Goal: Task Accomplishment & Management: Manage account settings

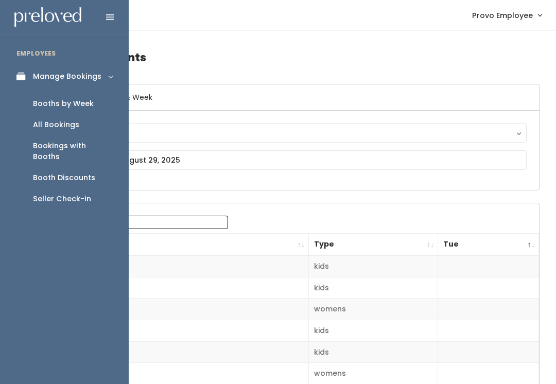
click at [44, 102] on div "Booths by Week" at bounding box center [63, 103] width 61 height 11
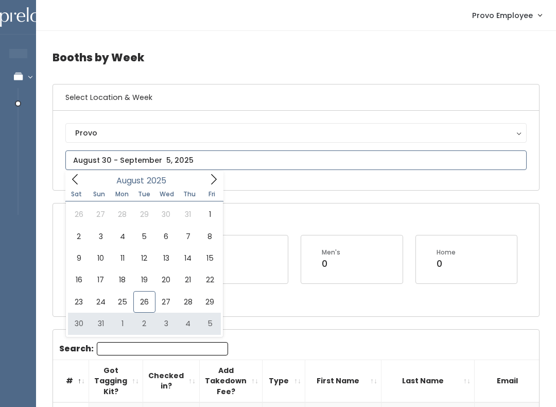
type input "August 30 to September 5"
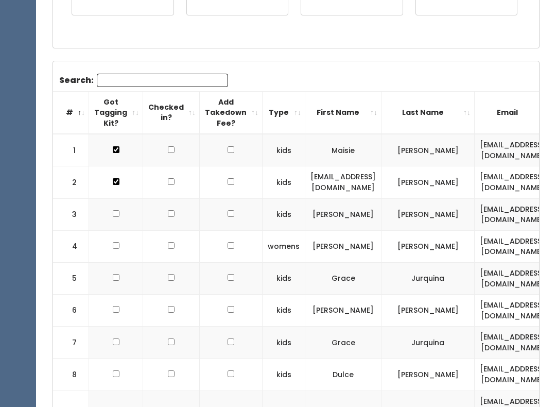
scroll to position [268, 0]
click at [118, 86] on input "Search:" at bounding box center [162, 80] width 131 height 13
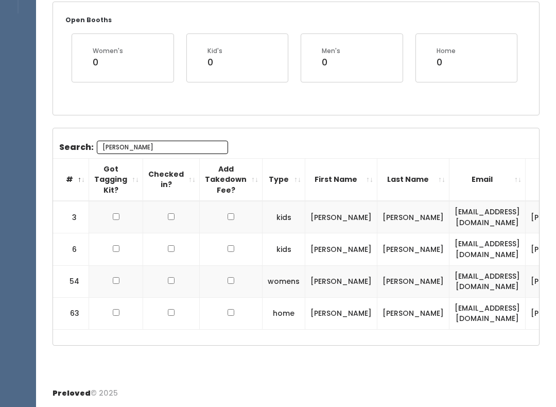
scroll to position [197, 0]
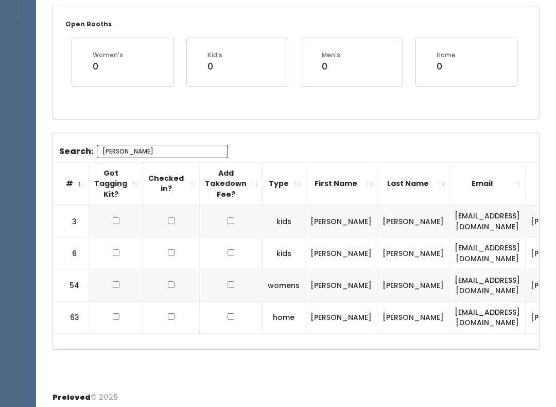
type input "[PERSON_NAME]"
click at [116, 217] on input "checkbox" at bounding box center [116, 220] width 7 height 7
checkbox input "true"
click at [113, 249] on input "checkbox" at bounding box center [116, 252] width 7 height 7
checkbox input "true"
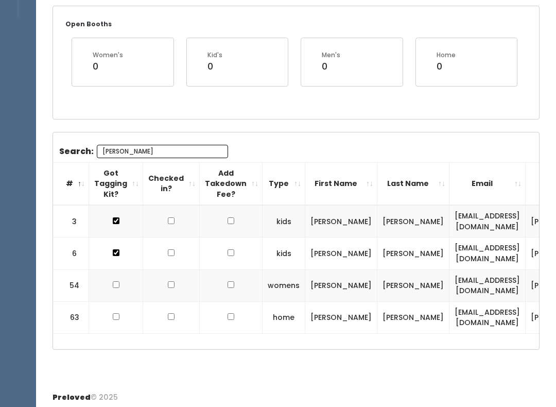
click at [115, 289] on td at bounding box center [116, 285] width 54 height 32
click at [121, 273] on td at bounding box center [116, 285] width 54 height 32
click at [114, 271] on td at bounding box center [116, 285] width 54 height 32
click at [113, 224] on input "checkbox" at bounding box center [116, 220] width 7 height 7
checkbox input "true"
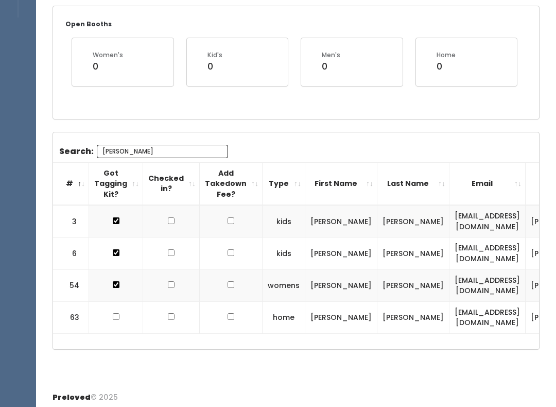
click at [114, 256] on input "checkbox" at bounding box center [116, 252] width 7 height 7
checkbox input "true"
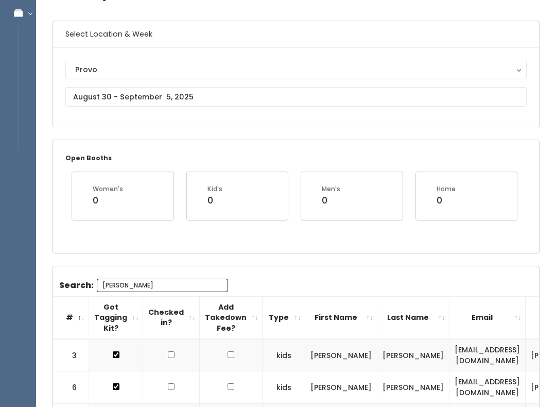
scroll to position [66, 0]
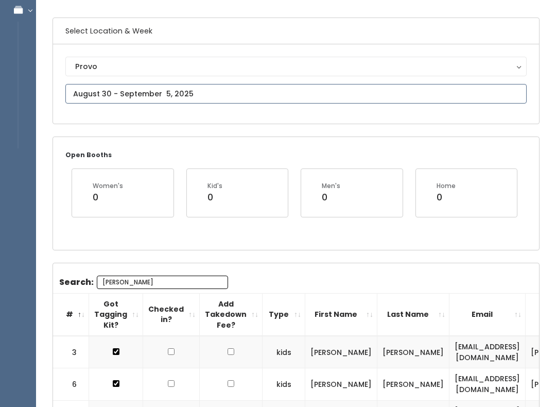
click at [90, 99] on body "EMPLOYEES Manage Bookings Booths by Week All Bookings Bookings with Booths Boot…" at bounding box center [278, 238] width 556 height 608
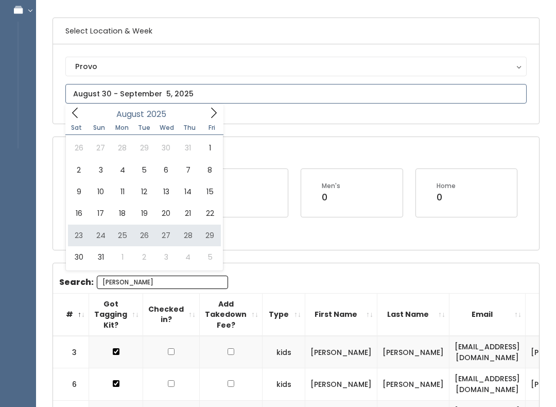
type input "[DATE] to [DATE]"
